Goal: Task Accomplishment & Management: Use online tool/utility

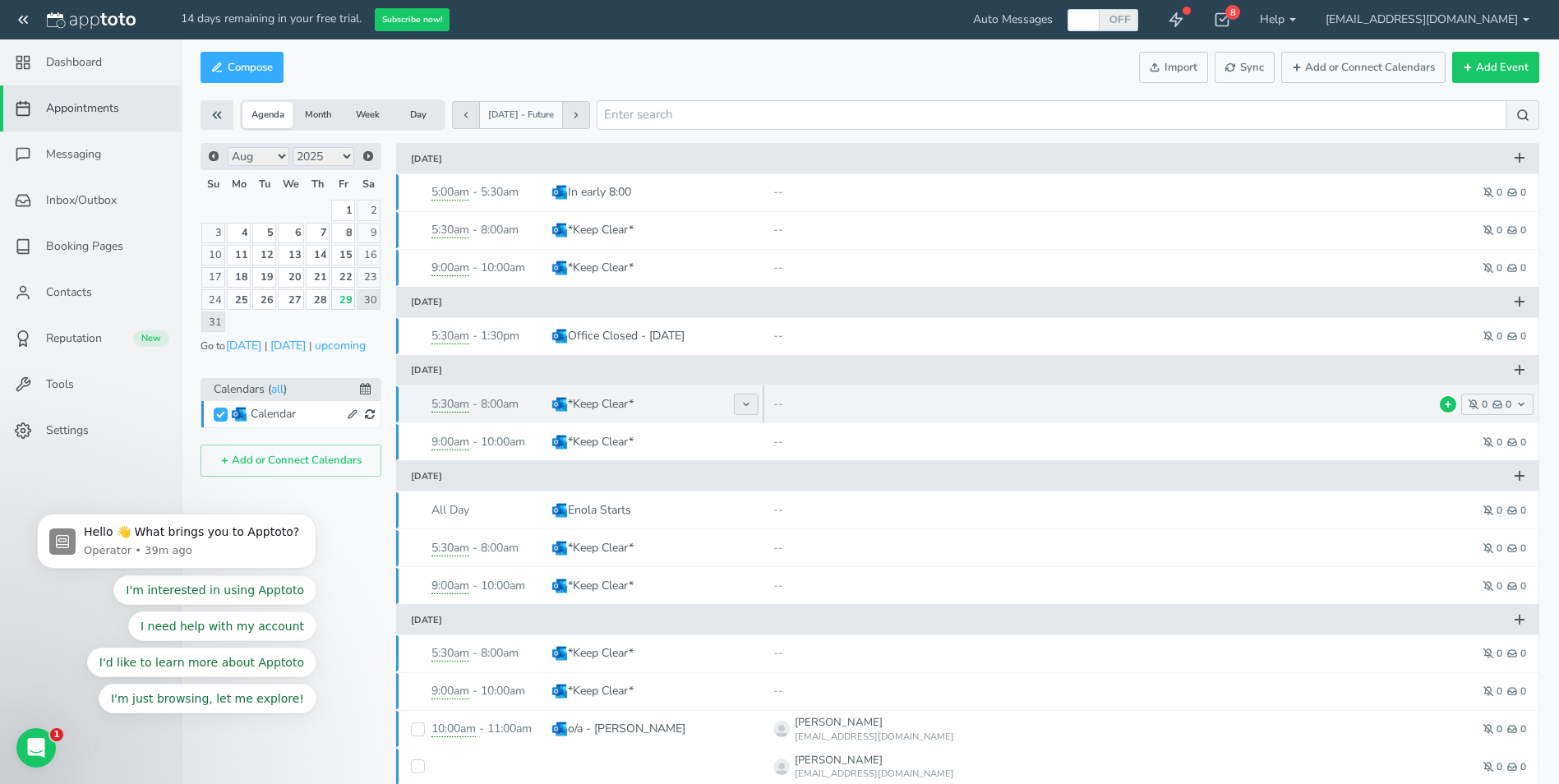
click at [740, 401] on button at bounding box center [746, 404] width 25 height 21
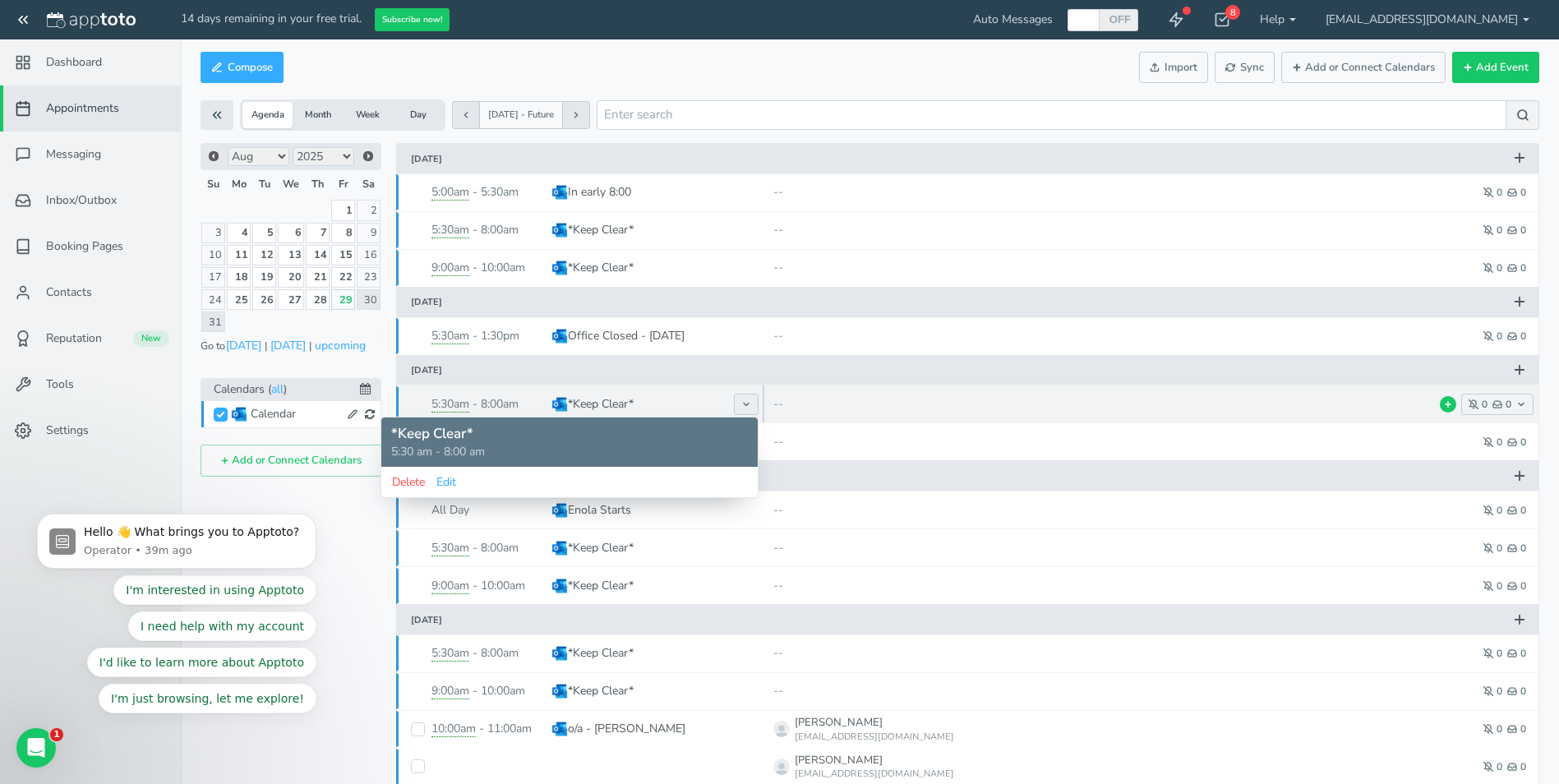
click at [740, 401] on button at bounding box center [746, 404] width 25 height 21
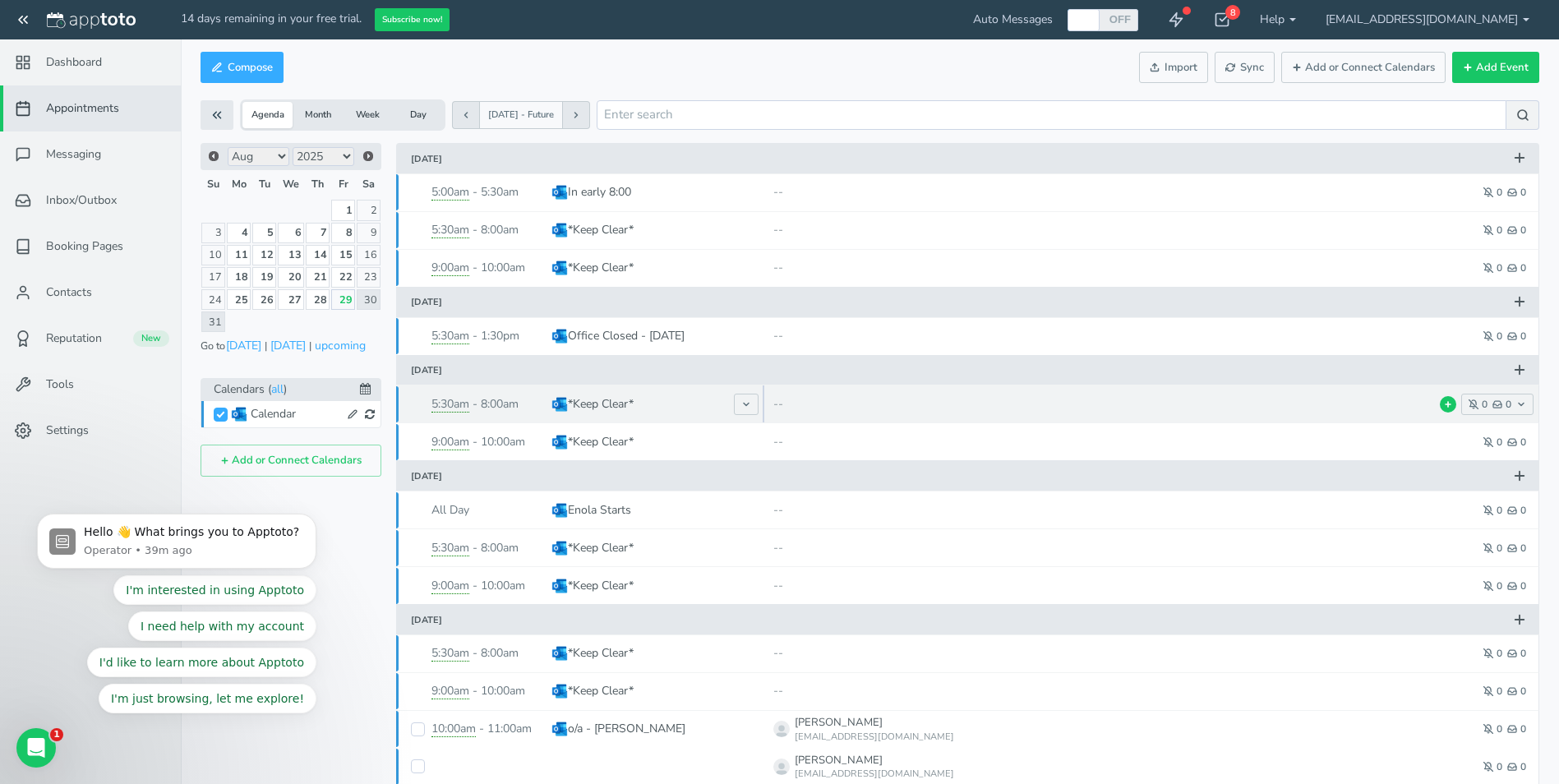
click at [527, 406] on div "5:30am - 8:00am" at bounding box center [492, 404] width 120 height 38
type input "*Keep Clear*"
type input "[DATE]"
type input "8:30am"
type input "[DATE]"
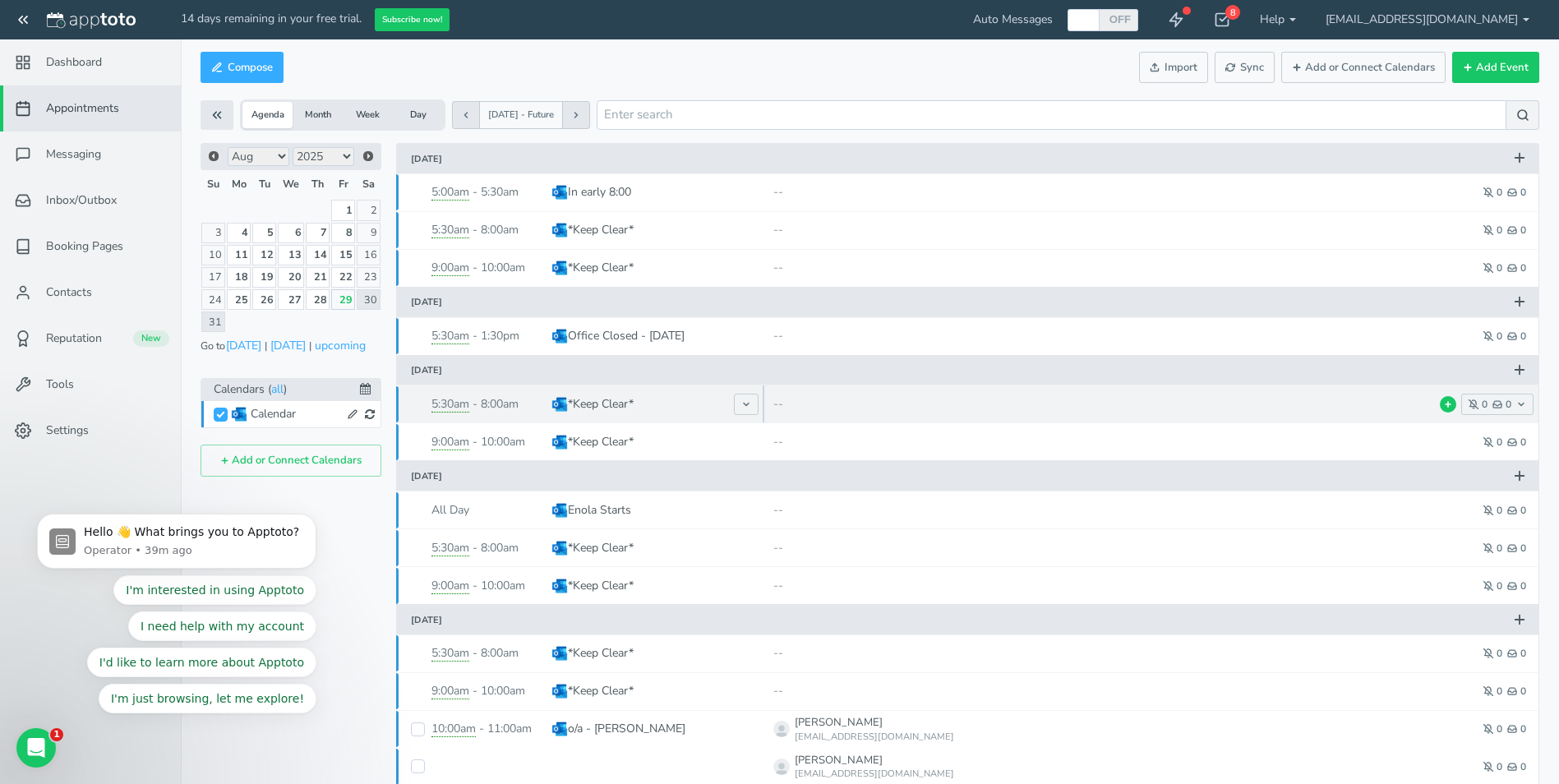
type input "11:00am"
select select "string:America/New_York"
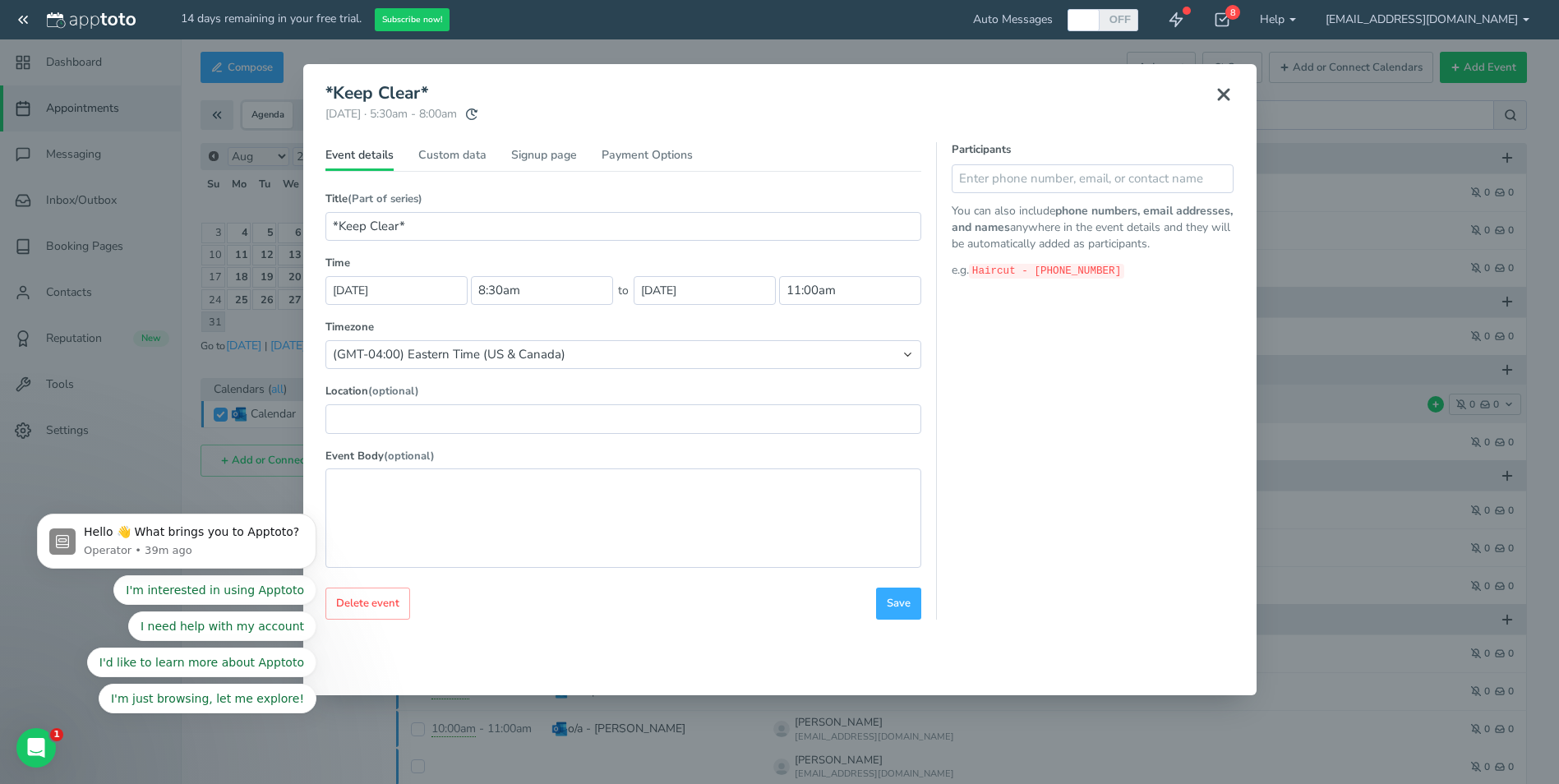
click at [527, 406] on body "14 days remaining in your free trial. Subscribe now! Auto Messages OFF ON 8 Get…" at bounding box center [779, 569] width 1559 height 1138
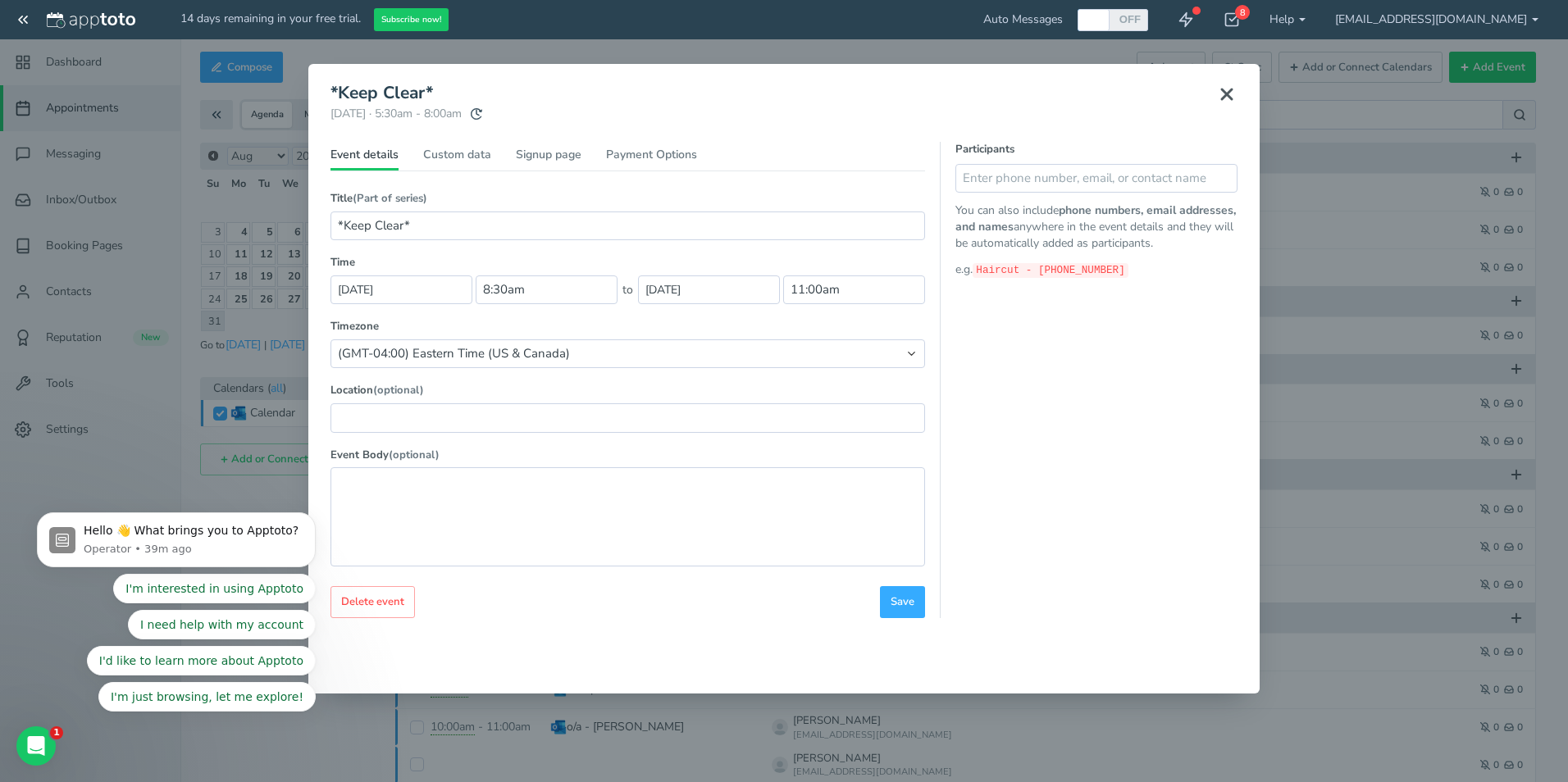
click at [1221, 90] on use at bounding box center [1226, 93] width 9 height 9
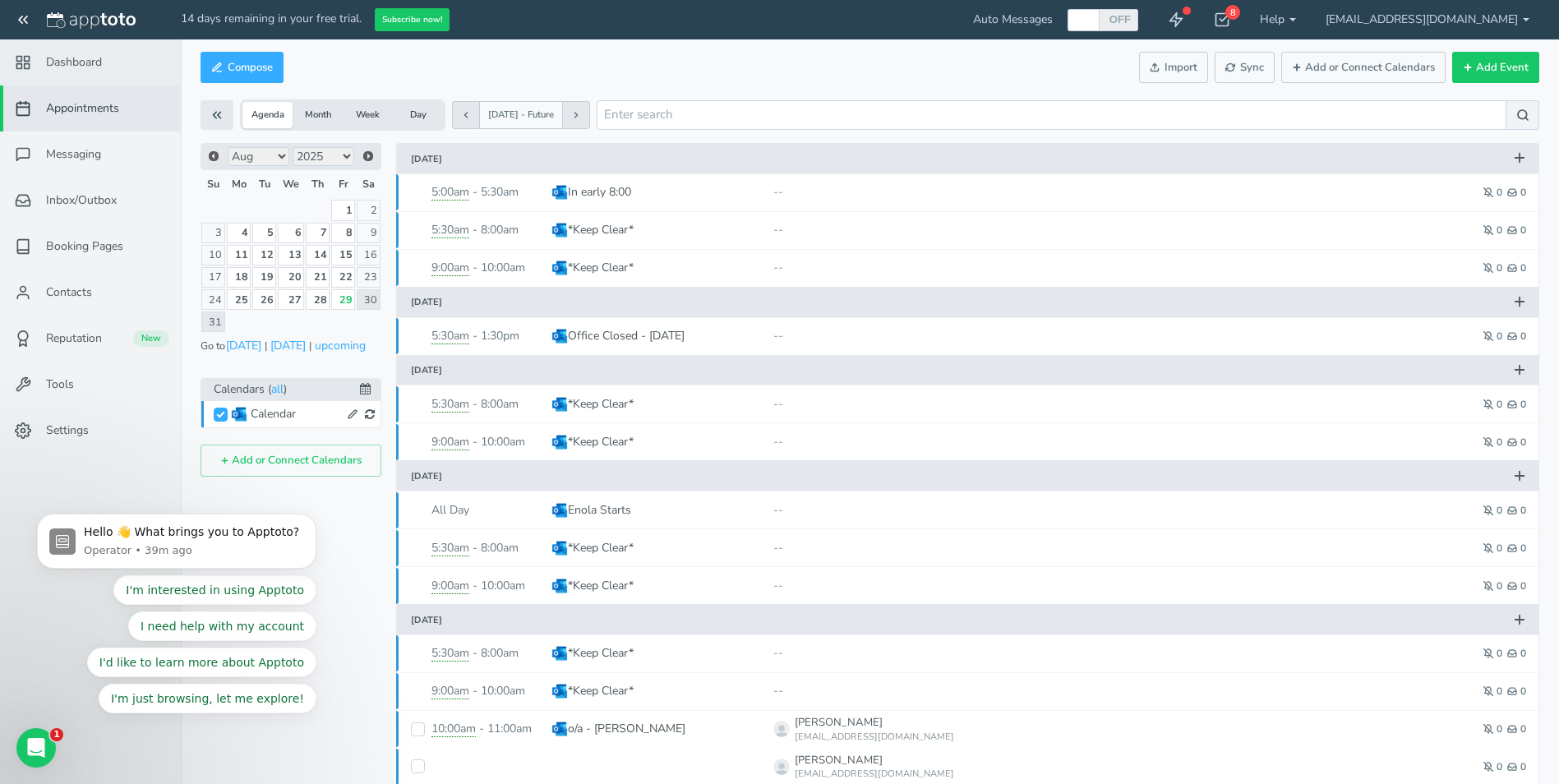
click at [64, 71] on link "Dashboard" at bounding box center [90, 63] width 181 height 46
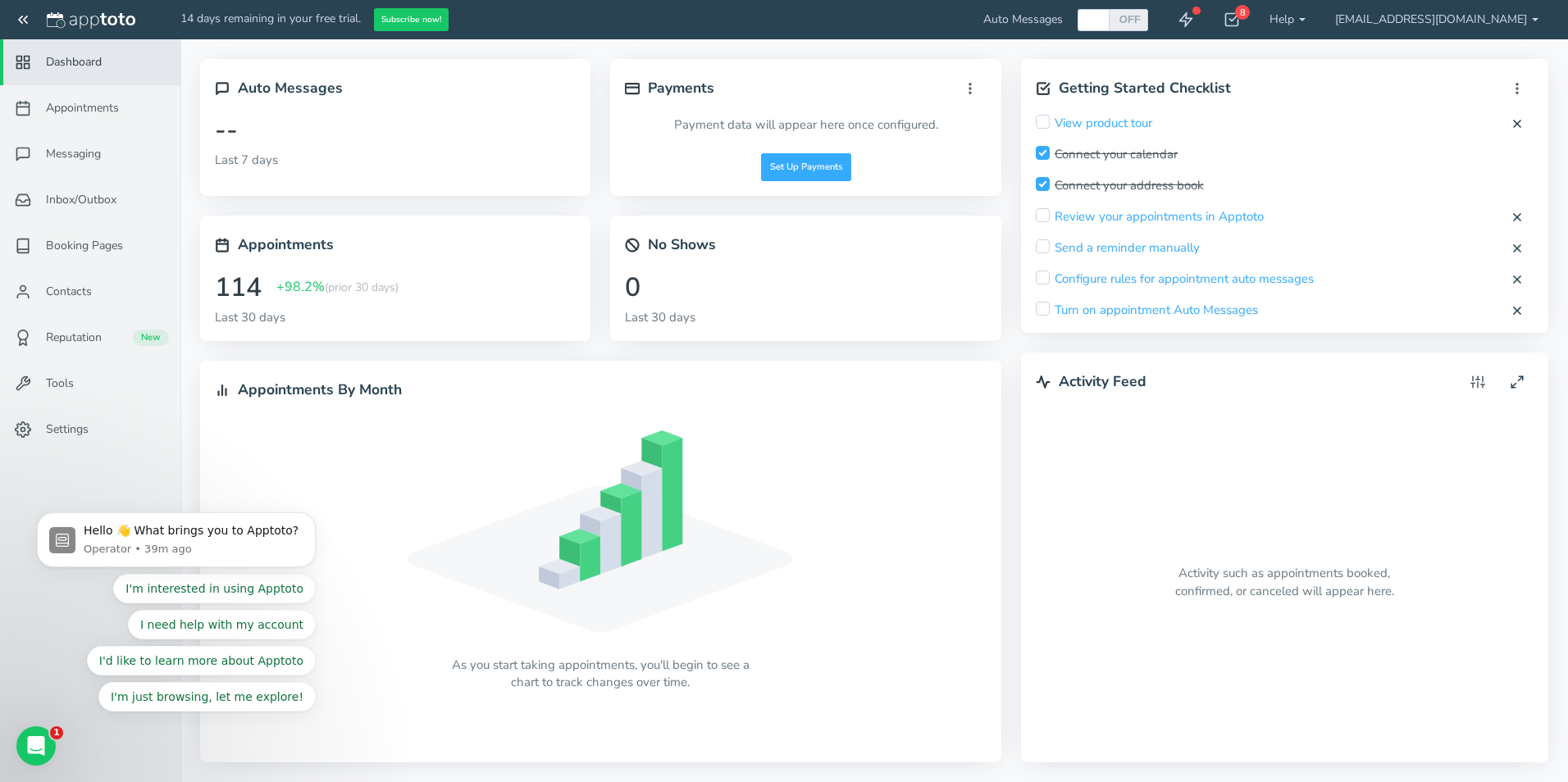
click at [292, 122] on div "--" at bounding box center [395, 130] width 361 height 43
click at [1101, 118] on link "View product tour" at bounding box center [1103, 123] width 98 height 17
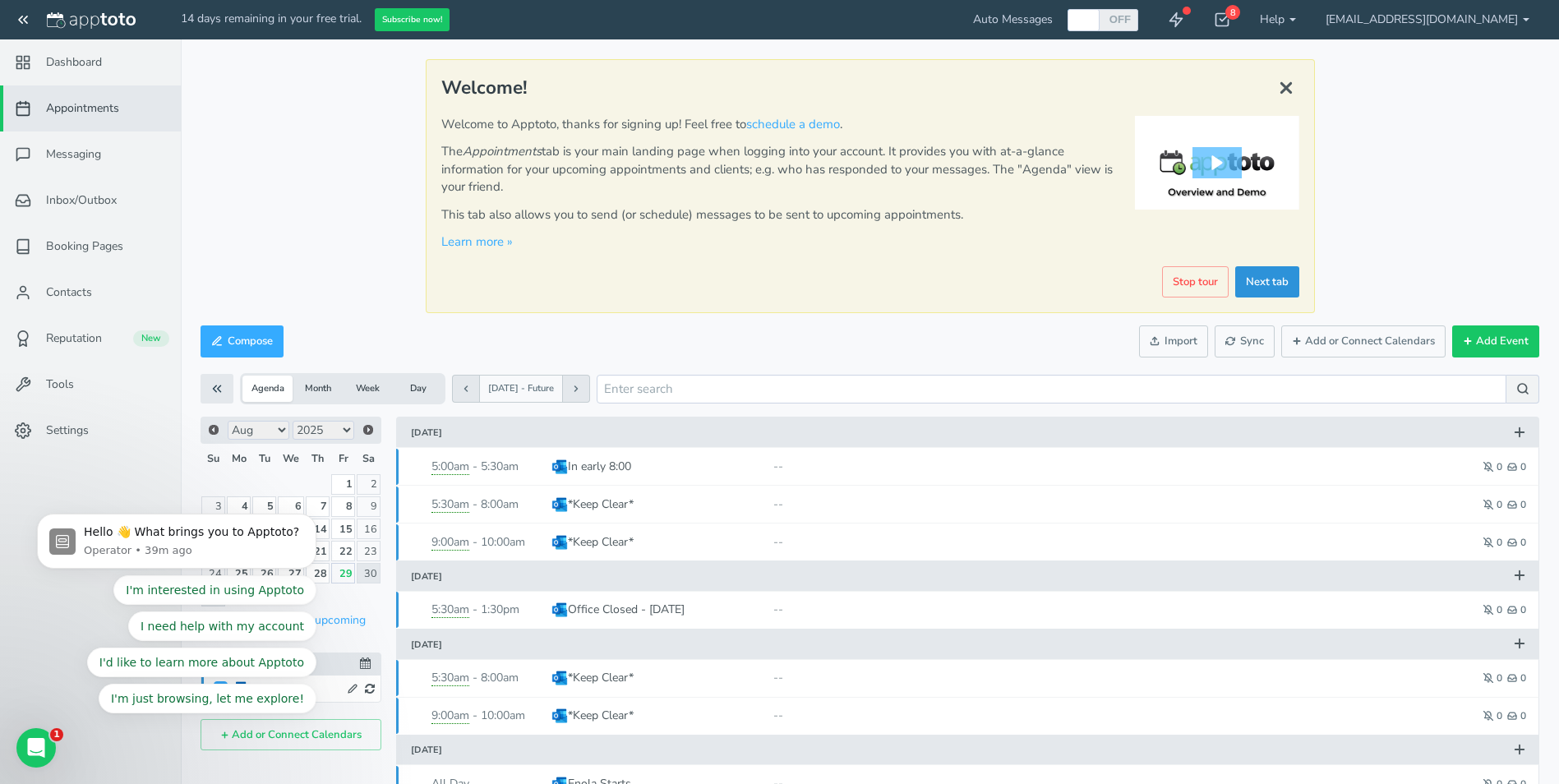
click at [1265, 283] on link "Next tab" at bounding box center [1267, 282] width 64 height 32
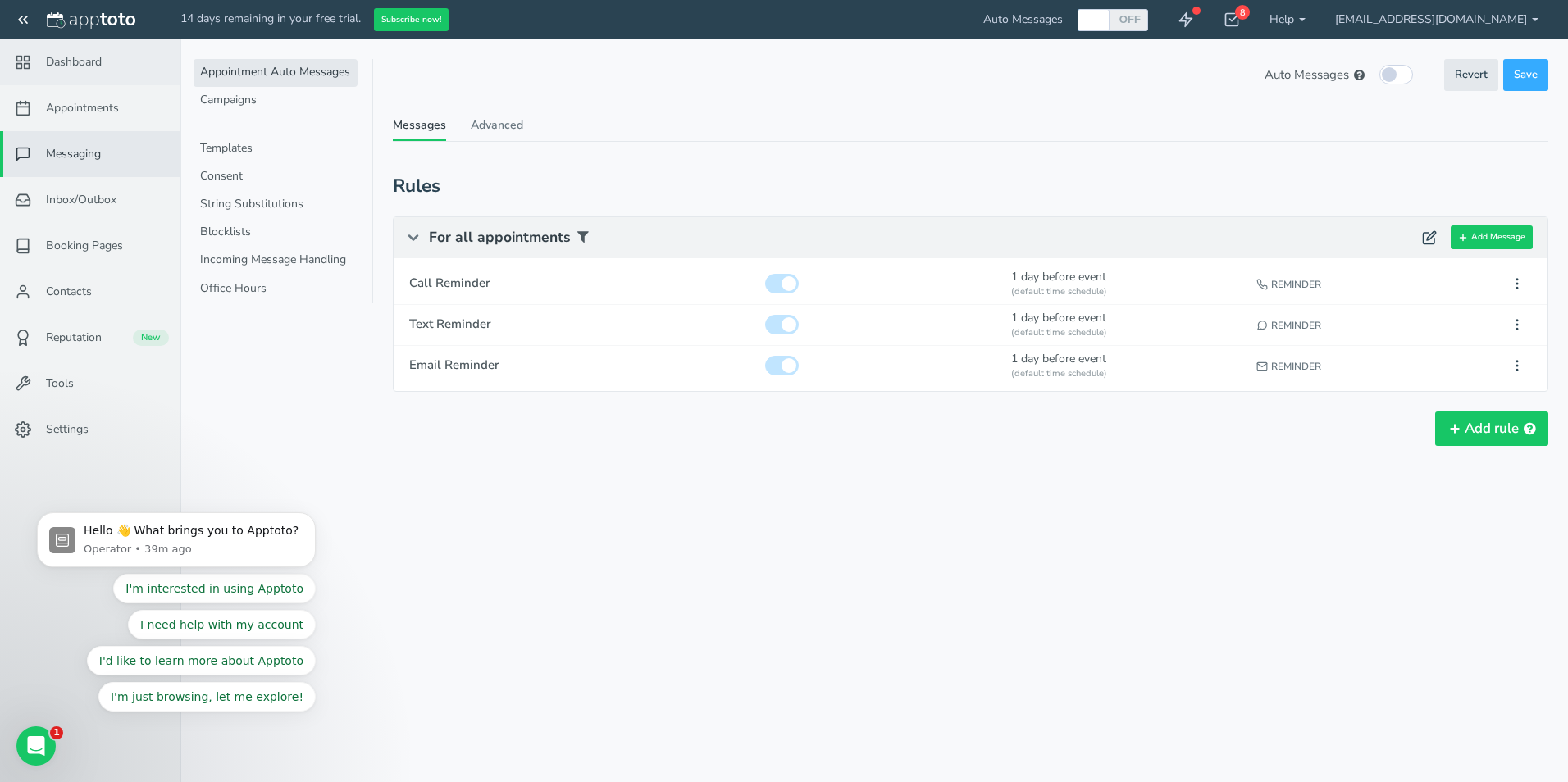
click at [89, 66] on span "Dashboard" at bounding box center [74, 62] width 56 height 16
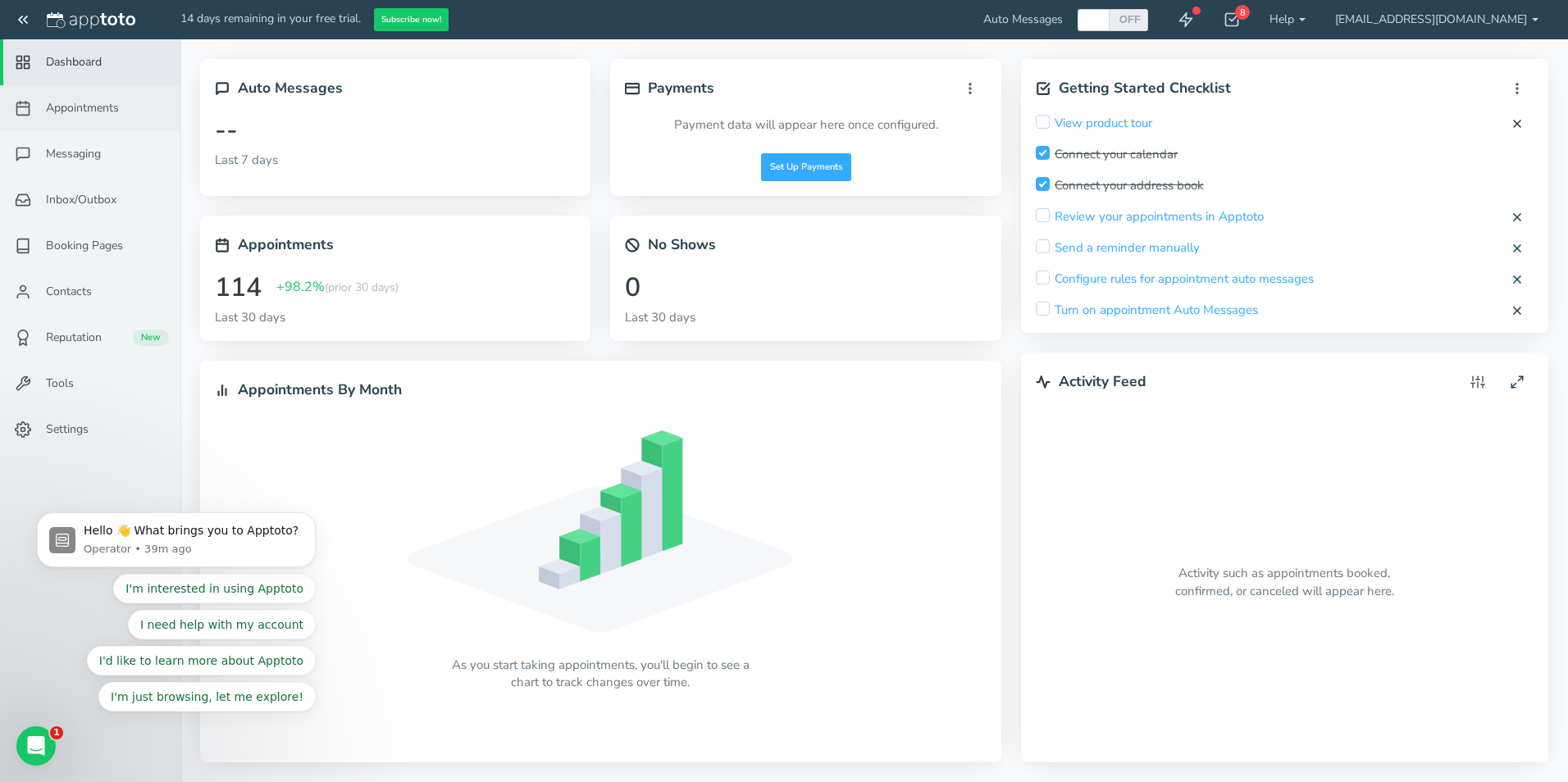
click at [103, 98] on link "Appointments" at bounding box center [90, 108] width 180 height 46
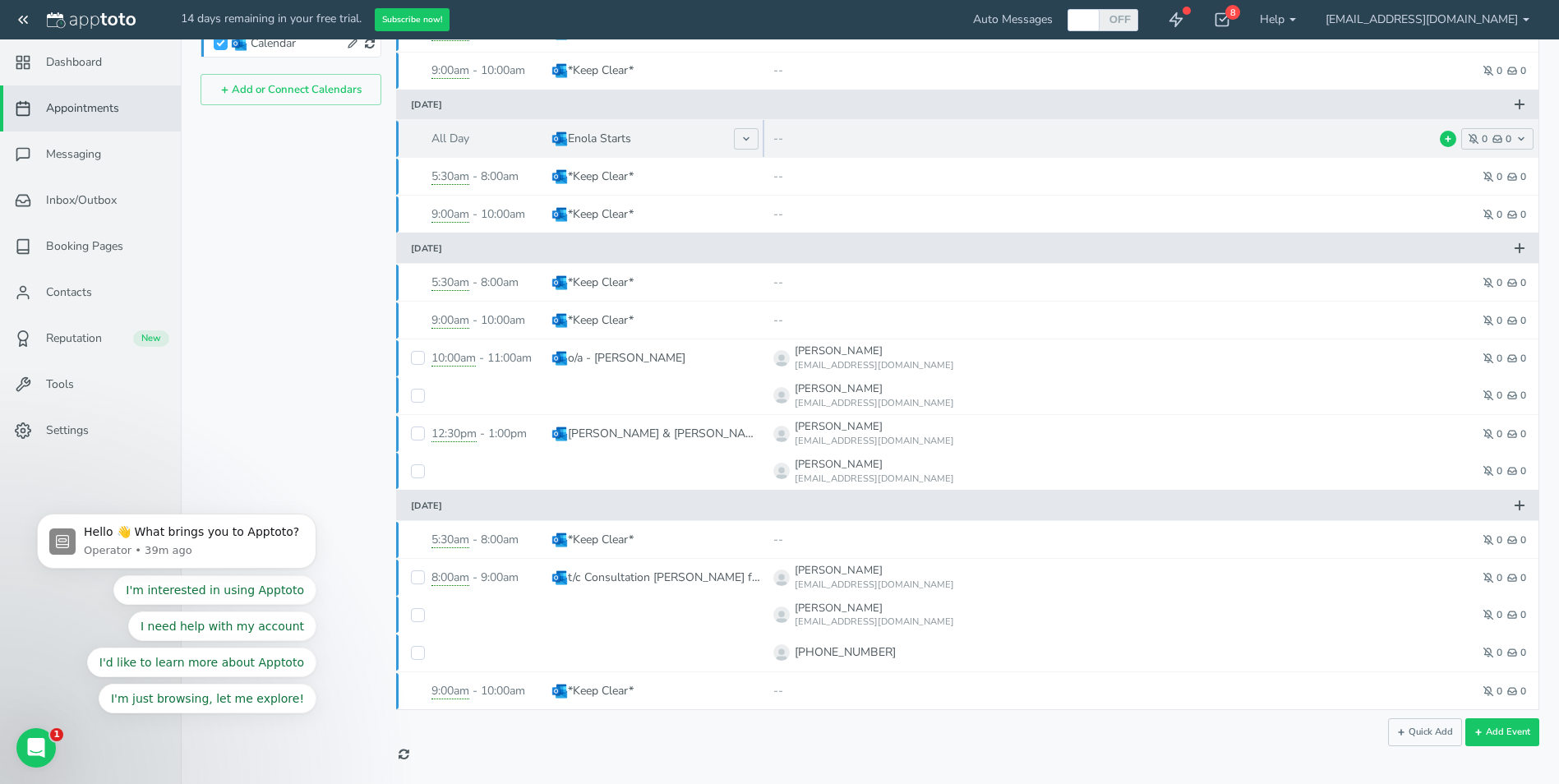
scroll to position [622, 0]
